Goal: Subscribe to service/newsletter

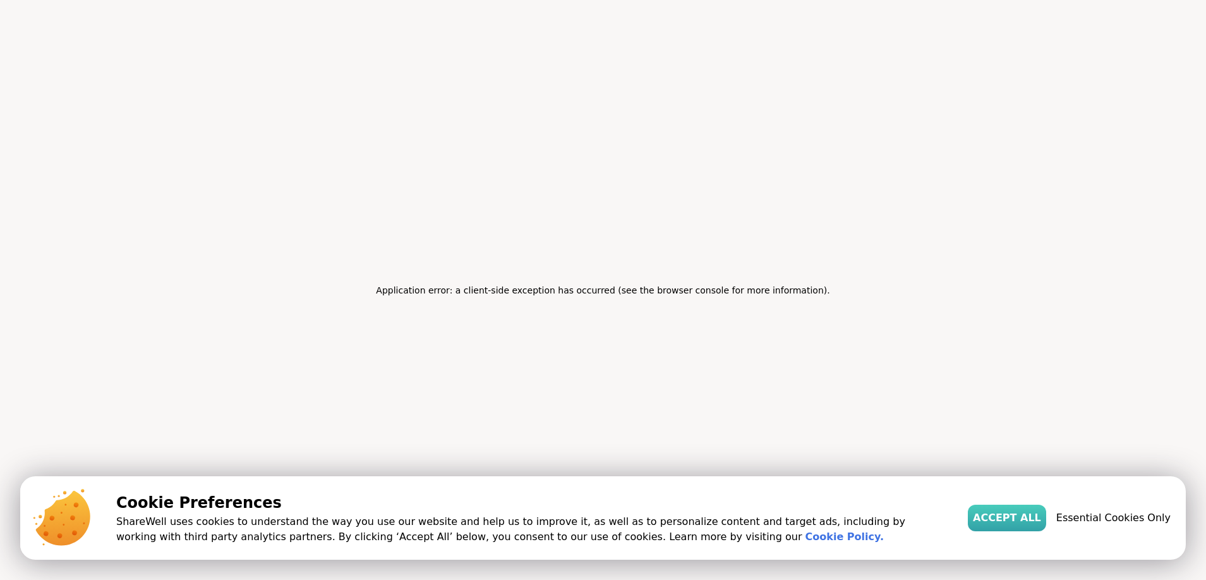
click at [1031, 520] on span "Accept All" at bounding box center [1007, 517] width 68 height 15
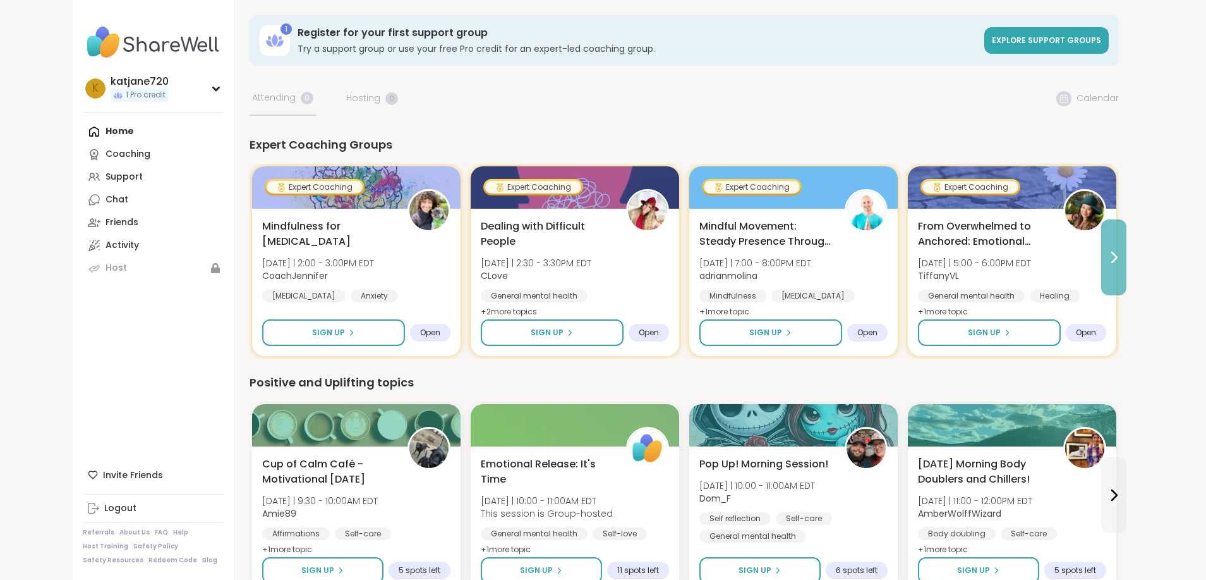
click at [1116, 245] on button at bounding box center [1114, 257] width 25 height 76
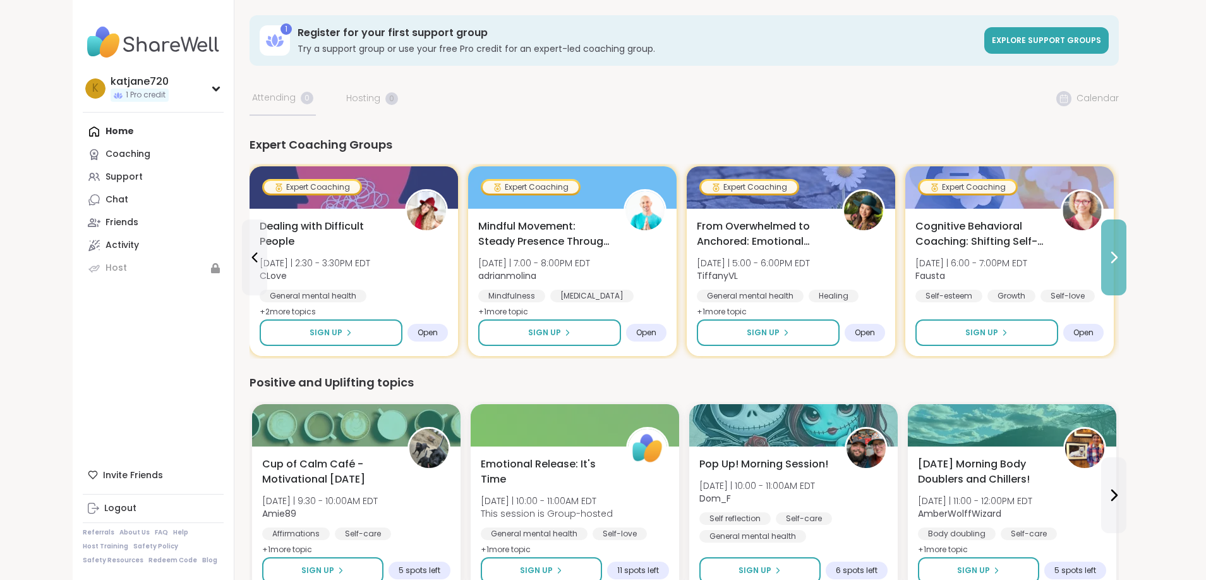
click at [1116, 245] on button at bounding box center [1114, 257] width 25 height 76
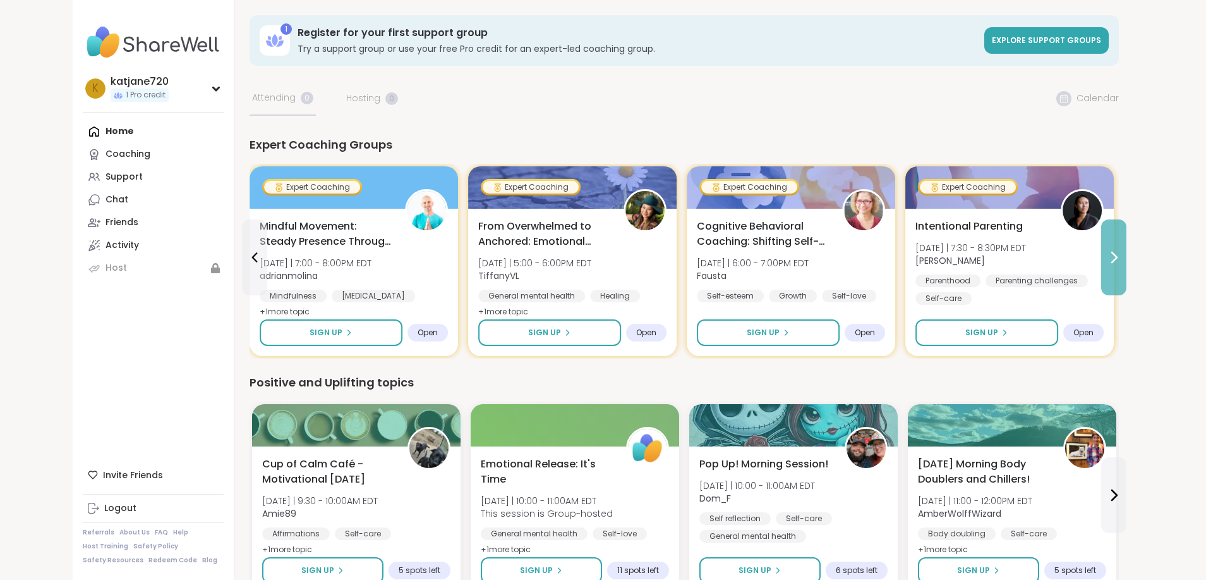
click at [1116, 245] on button at bounding box center [1114, 257] width 25 height 76
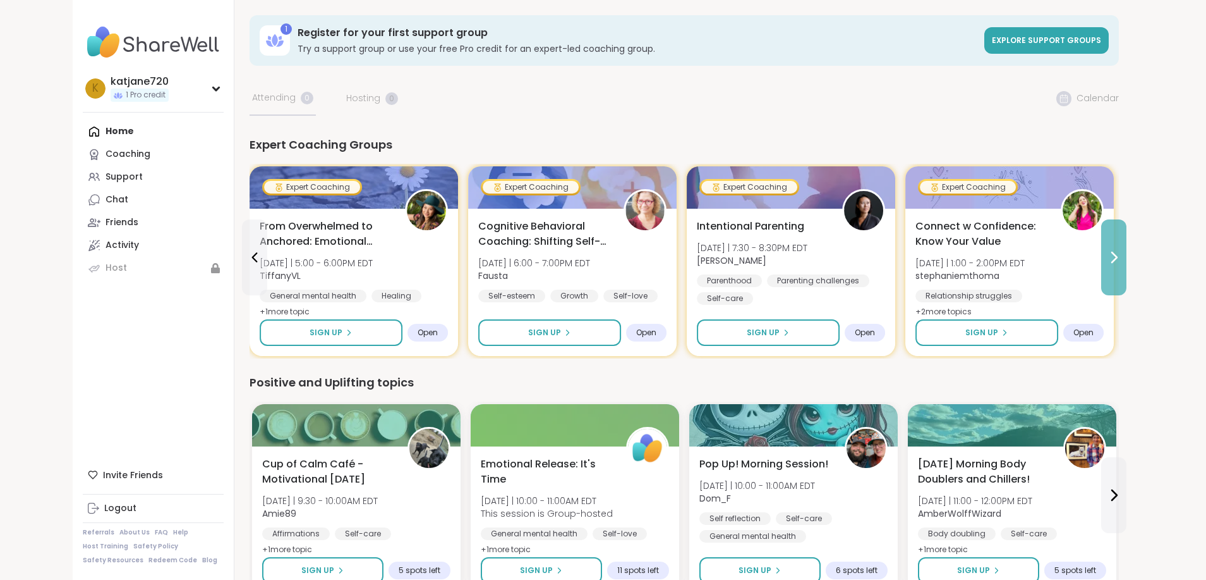
click at [1116, 245] on button at bounding box center [1114, 257] width 25 height 76
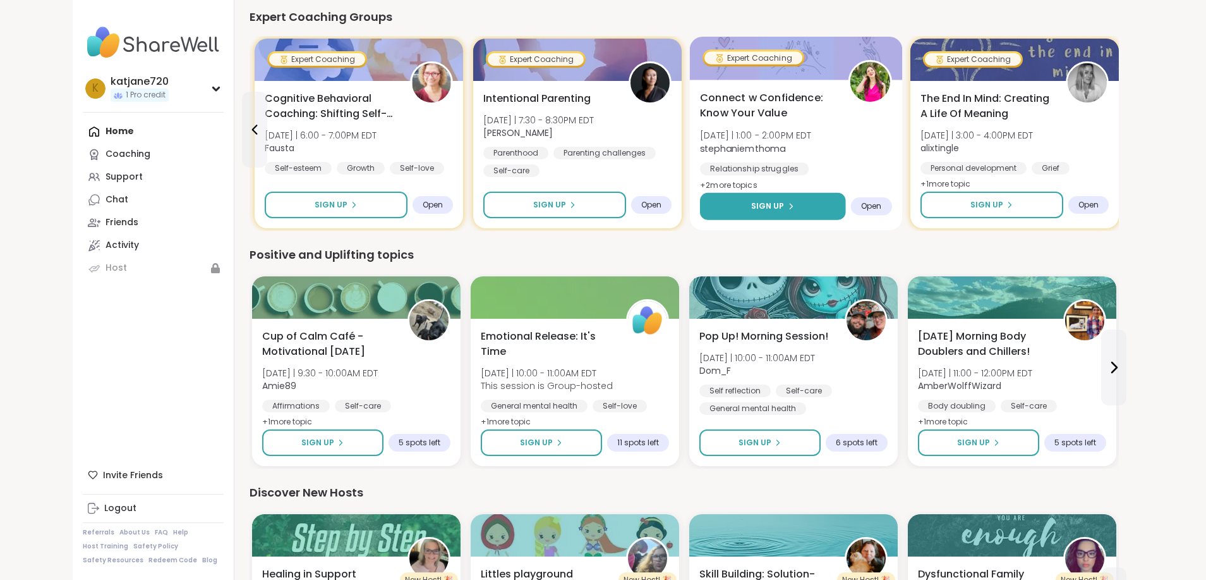
scroll to position [129, 0]
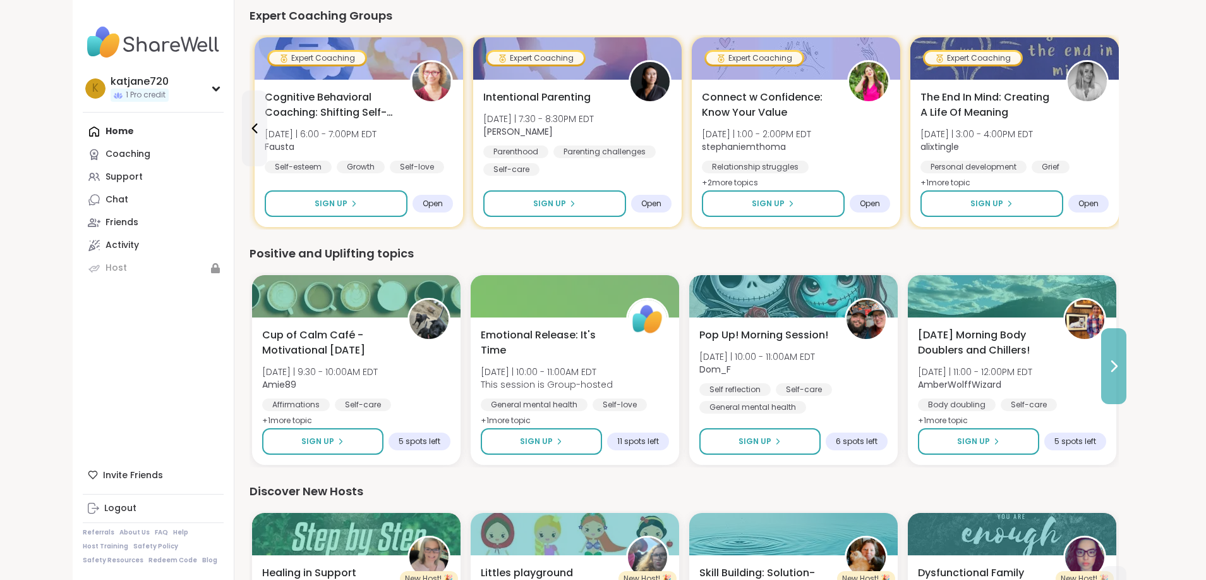
click at [1117, 371] on icon at bounding box center [1114, 365] width 15 height 15
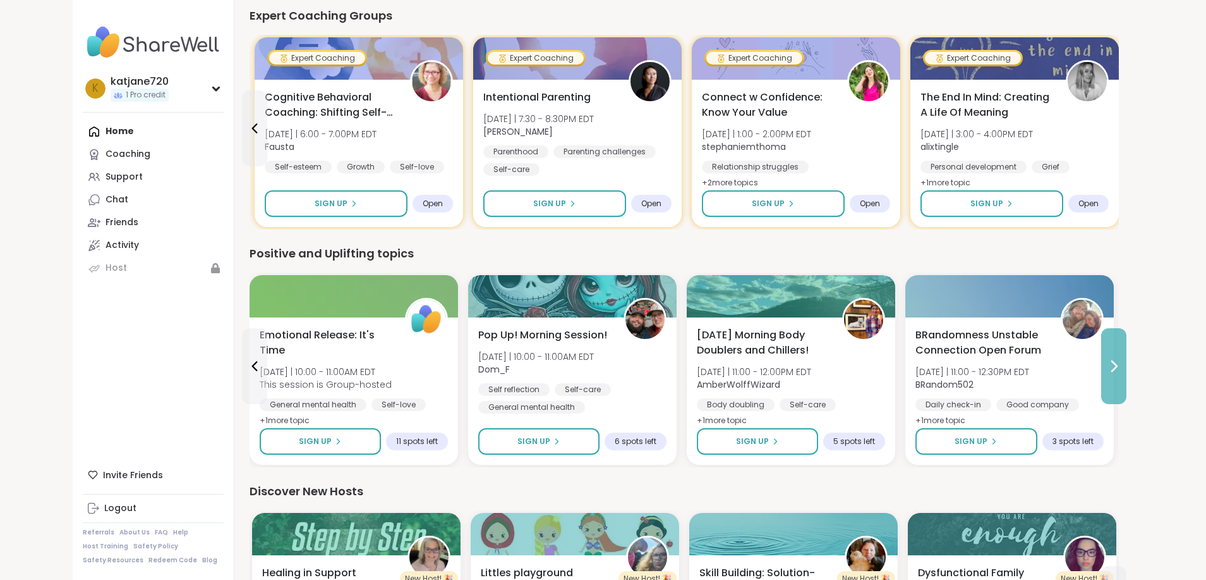
click at [1117, 371] on icon at bounding box center [1114, 365] width 15 height 15
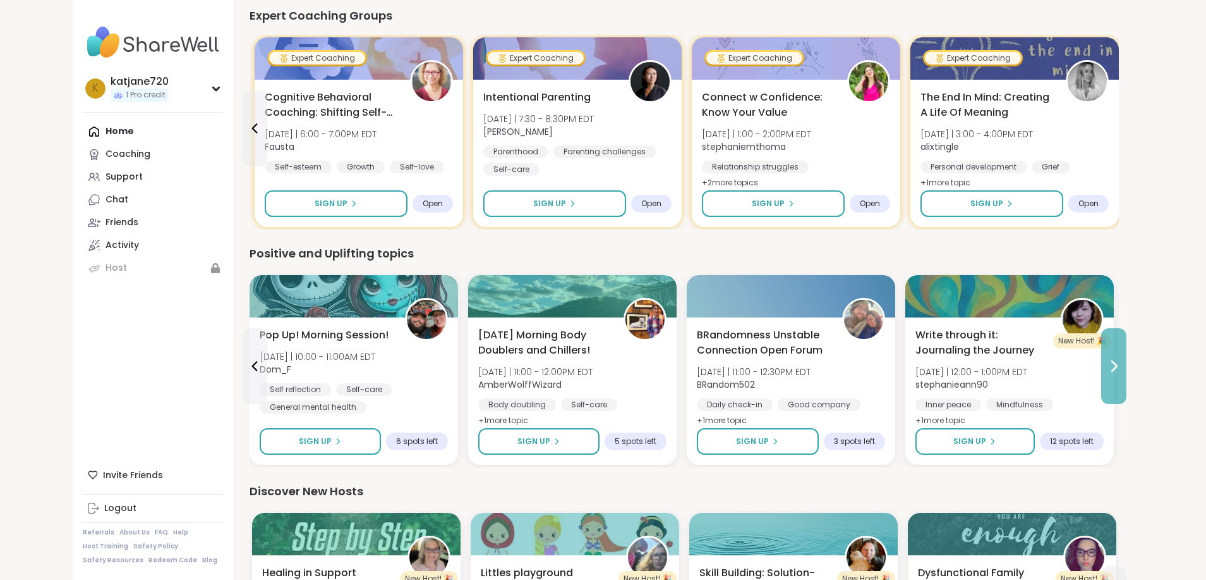
click at [1117, 371] on icon at bounding box center [1114, 365] width 15 height 15
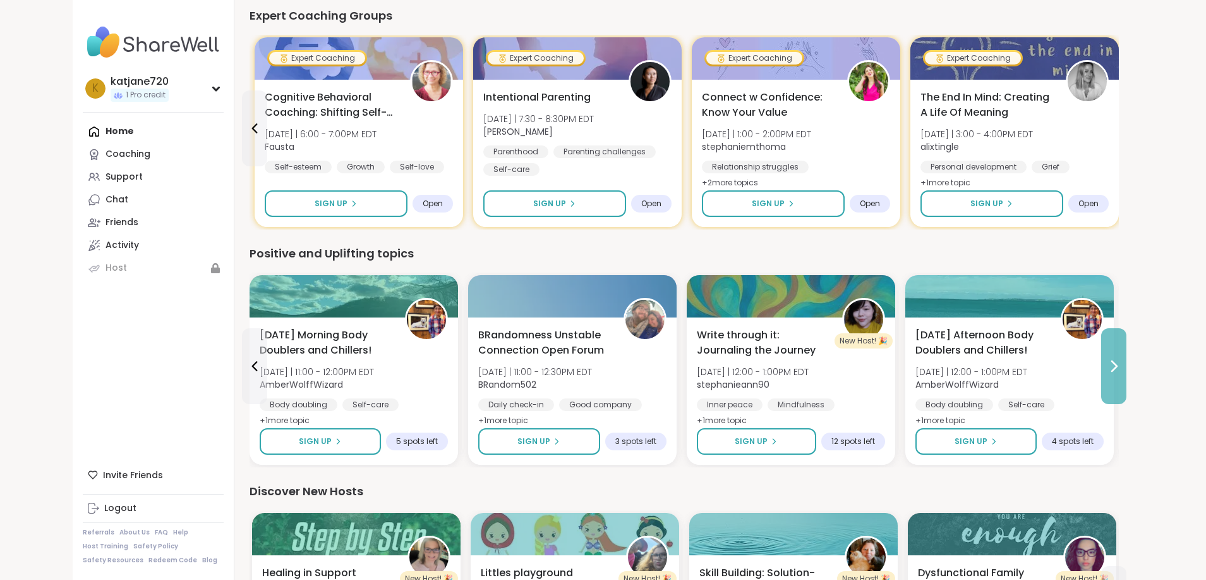
click at [1117, 371] on icon at bounding box center [1114, 365] width 15 height 15
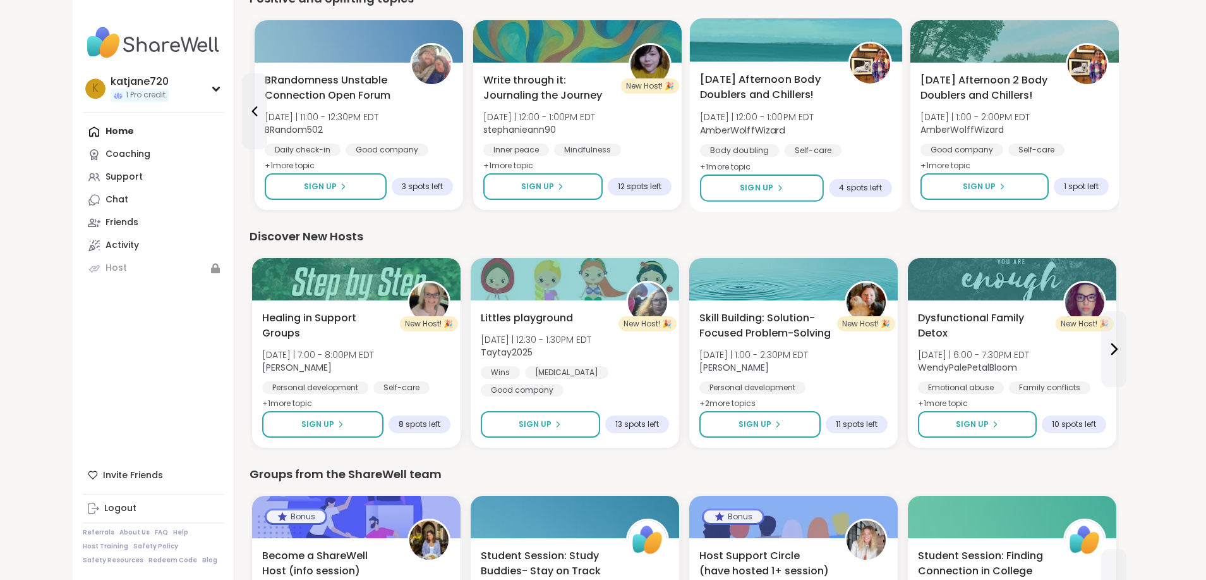
scroll to position [387, 0]
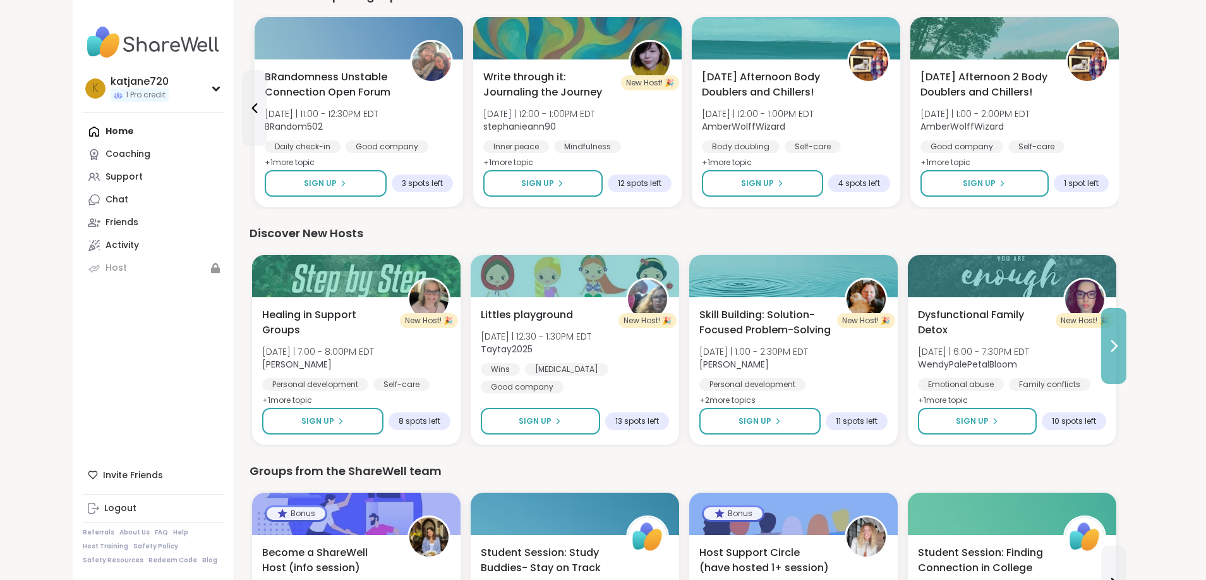
click at [1119, 352] on icon at bounding box center [1114, 345] width 15 height 15
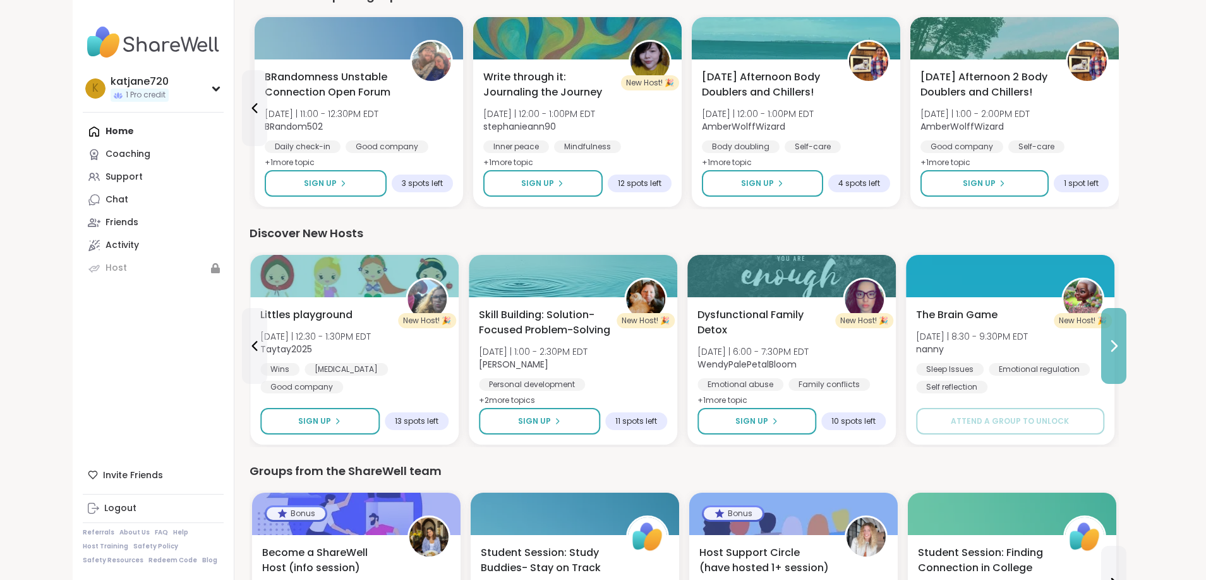
click at [1119, 352] on icon at bounding box center [1114, 345] width 15 height 15
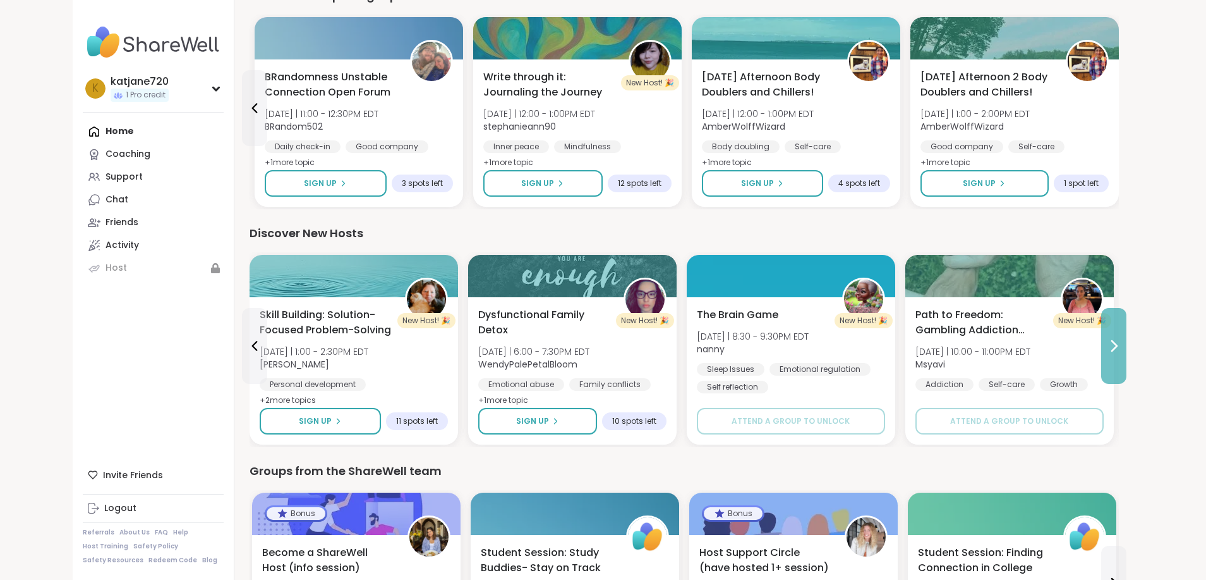
click at [1119, 352] on icon at bounding box center [1114, 345] width 15 height 15
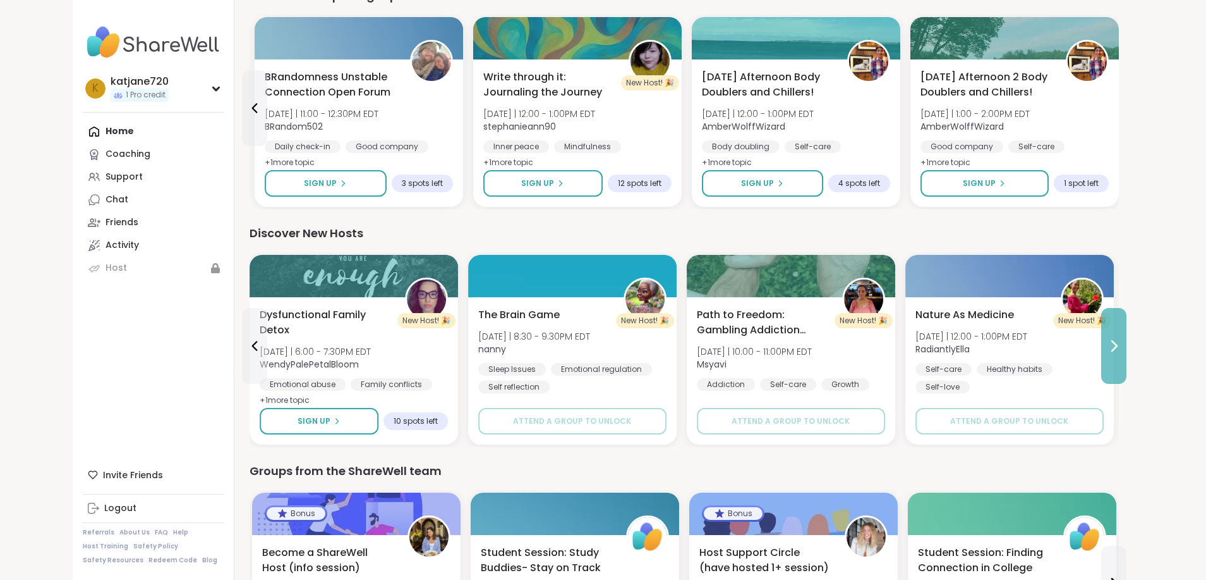
click at [1119, 352] on icon at bounding box center [1114, 345] width 15 height 15
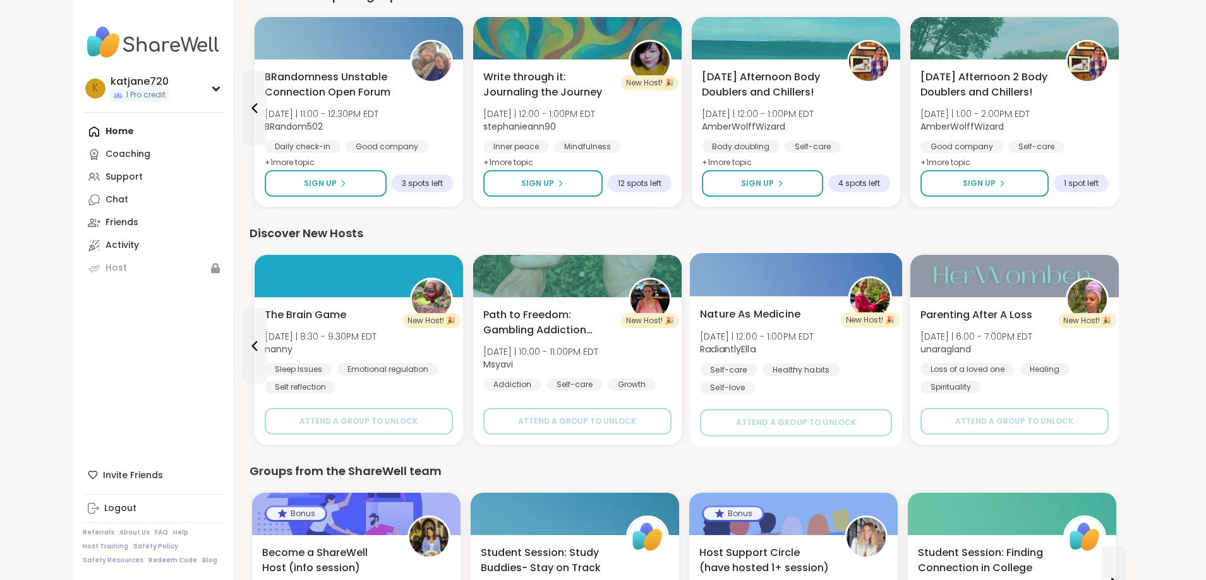
scroll to position [546, 0]
